Goal: Navigation & Orientation: Find specific page/section

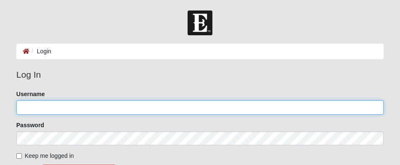
type input "[EMAIL_ADDRESS][DOMAIN_NAME]"
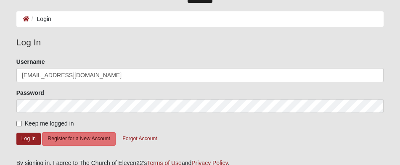
scroll to position [36, 0]
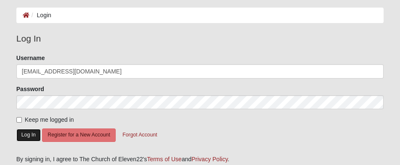
click at [32, 140] on button "Log In" at bounding box center [28, 135] width 24 height 12
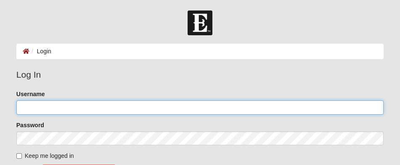
type input "[EMAIL_ADDRESS][DOMAIN_NAME]"
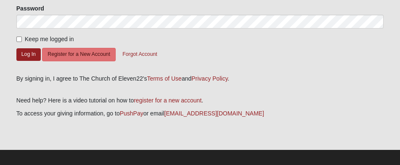
scroll to position [133, 0]
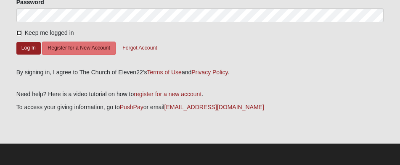
click at [18, 30] on input "Keep me logged in" at bounding box center [18, 32] width 5 height 5
checkbox input "true"
click at [25, 42] on button "Log In" at bounding box center [28, 48] width 24 height 12
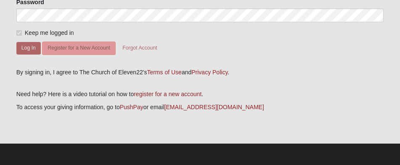
scroll to position [48, 0]
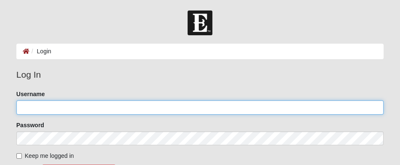
type input "[EMAIL_ADDRESS][DOMAIN_NAME]"
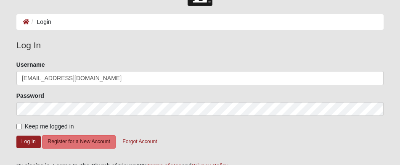
scroll to position [33, 0]
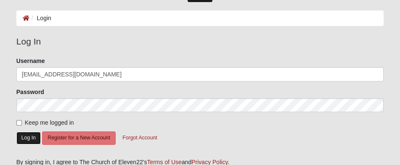
click at [33, 143] on button "Log In" at bounding box center [28, 138] width 24 height 12
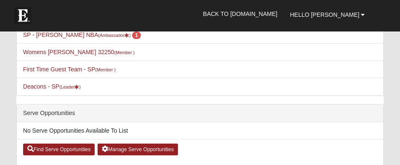
scroll to position [334, 0]
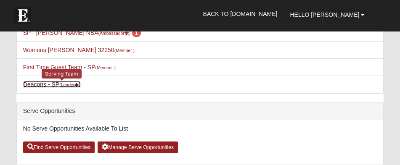
click at [45, 88] on link "Deacons - SP (Leader )" at bounding box center [52, 84] width 58 height 7
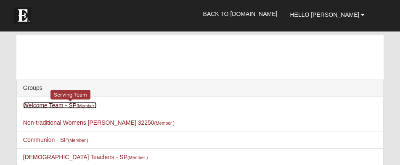
click at [59, 109] on link "Welcome Team - SP (Member )" at bounding box center [60, 105] width 74 height 7
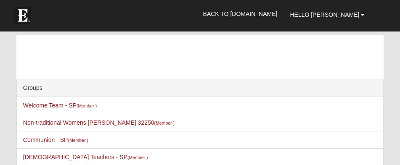
click at [163, 114] on li "Welcome Team - SP (Member ) Serving Team" at bounding box center [200, 105] width 366 height 17
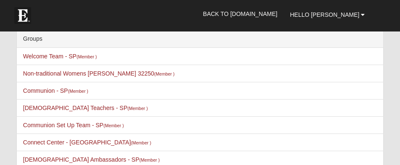
scroll to position [50, 0]
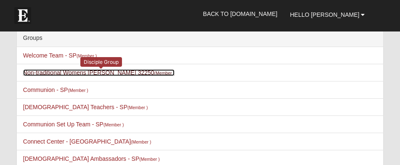
click at [101, 76] on link "Non-traditional Womens Massey 32250 (Member )" at bounding box center [98, 72] width 151 height 7
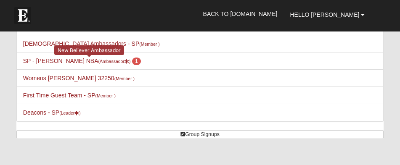
scroll to position [167, 0]
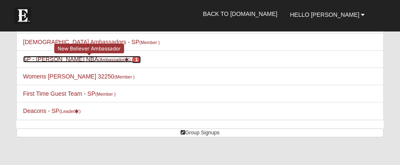
click at [85, 63] on link "SP - Ruth Garrard NBA (Ambassador ) 1" at bounding box center [82, 59] width 118 height 7
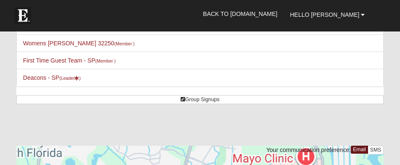
scroll to position [217, 0]
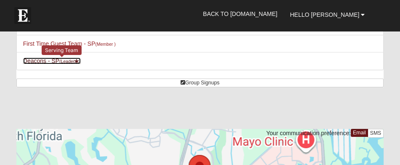
click at [43, 64] on link "Deacons - SP (Leader )" at bounding box center [52, 61] width 58 height 7
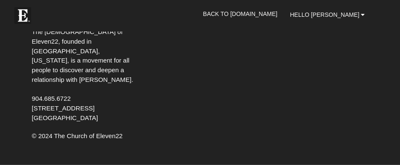
scroll to position [7117, 0]
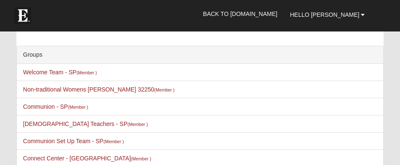
scroll to position [0, 0]
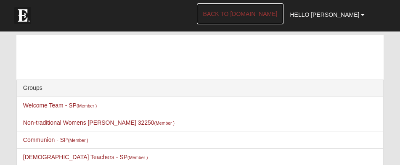
click at [262, 13] on link "Back to [DOMAIN_NAME]" at bounding box center [240, 13] width 87 height 21
